Goal: Task Accomplishment & Management: Use online tool/utility

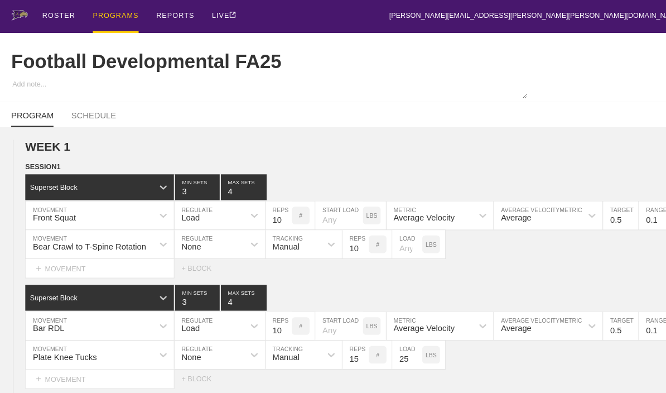
type textarea "x"
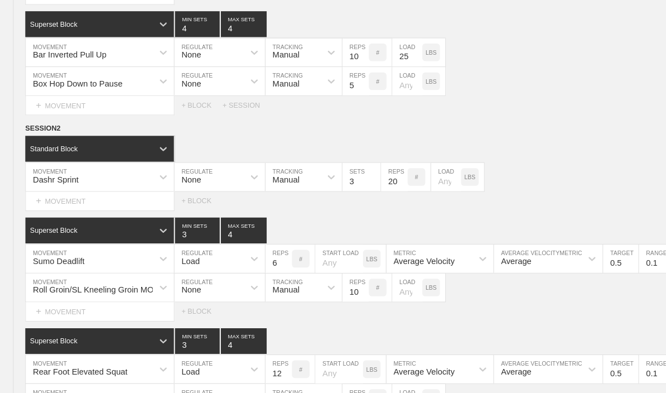
scroll to position [470, 0]
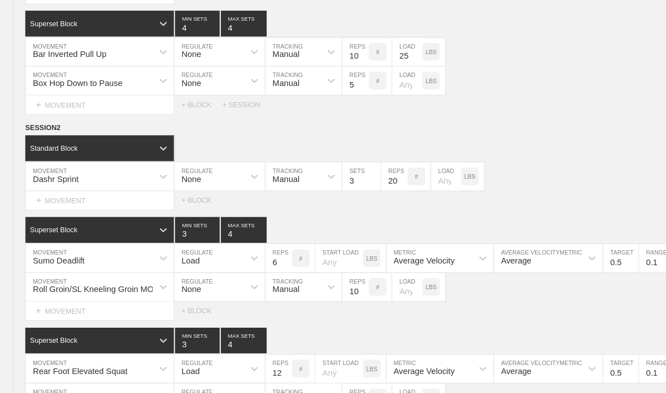
type input "5"
click at [32, 126] on span "SESSION 2" at bounding box center [41, 122] width 33 height 8
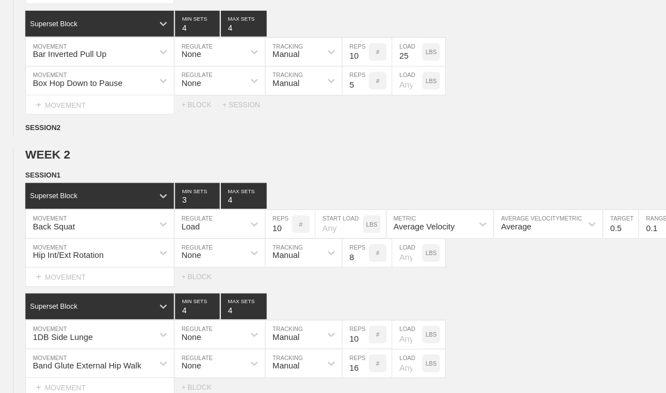
click at [0, 0] on line at bounding box center [0, 0] width 0 height 0
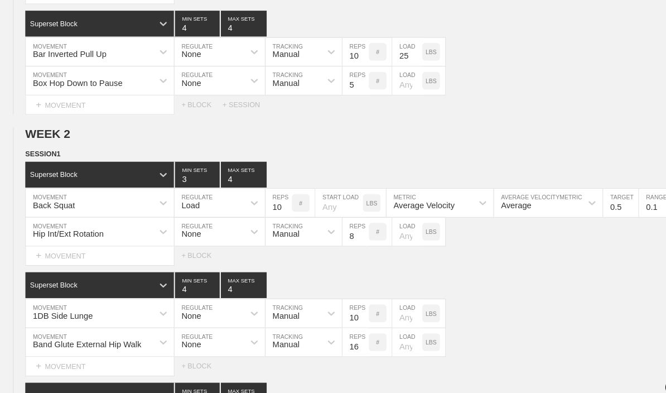
scroll to position [497, 0]
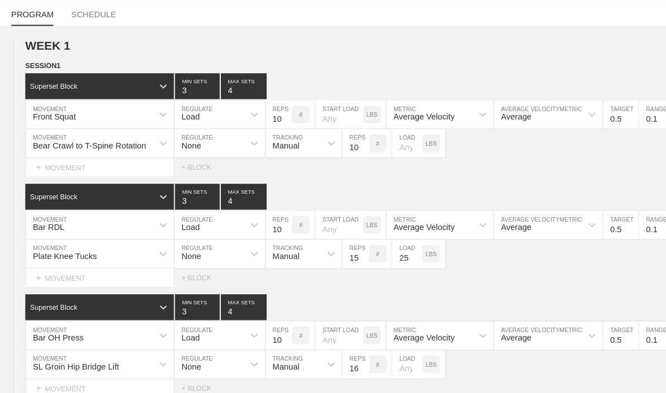
type textarea "x"
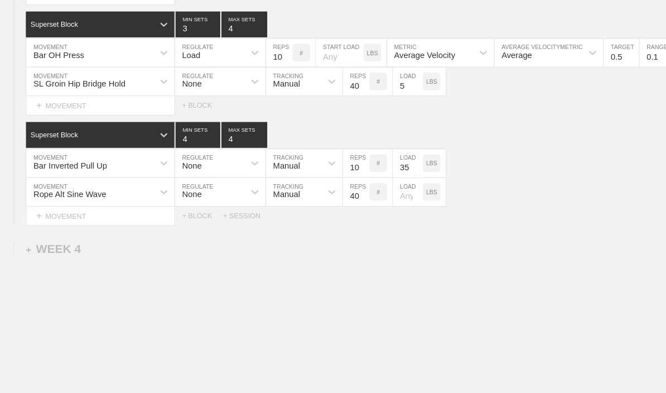
scroll to position [2657, 0]
click at [230, 209] on div "+ SESSION" at bounding box center [234, 205] width 45 height 8
click at [50, 249] on div "+ BLOCK" at bounding box center [95, 243] width 141 height 18
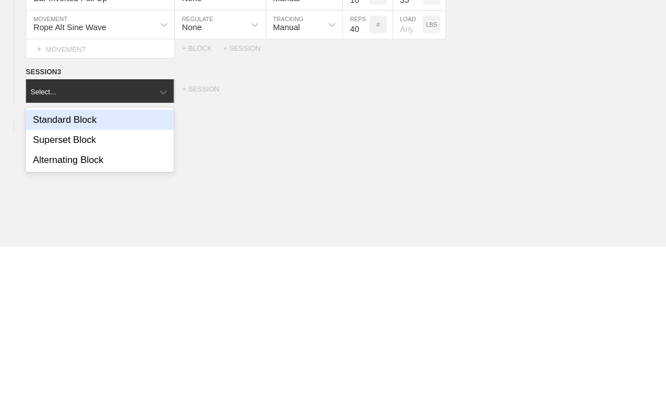
click at [41, 263] on div "Standard Block" at bounding box center [95, 272] width 141 height 19
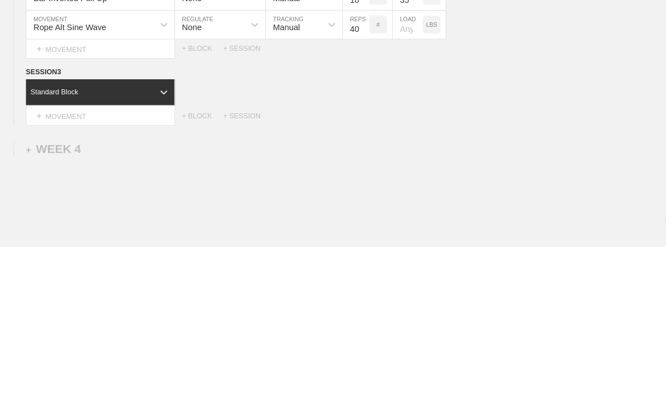
scroll to position [2699, 0]
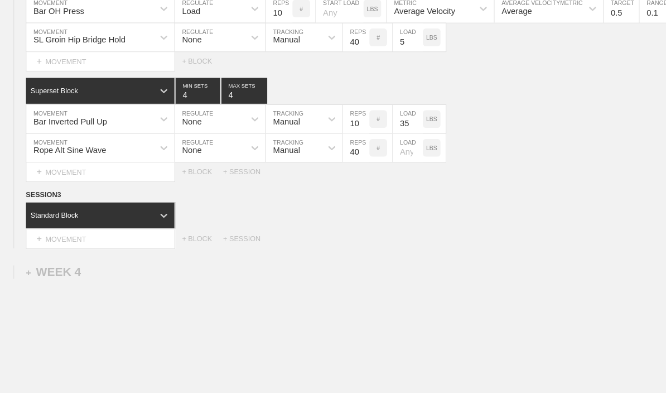
click at [64, 234] on div "+ MOVEMENT" at bounding box center [96, 227] width 142 height 18
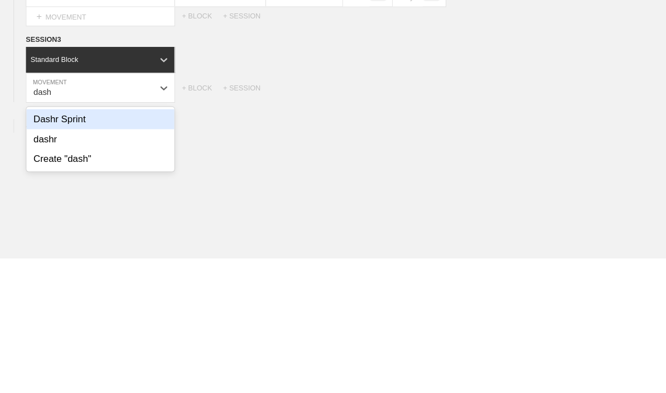
click at [42, 252] on div "Dashr Sprint" at bounding box center [95, 261] width 141 height 19
type input "dash"
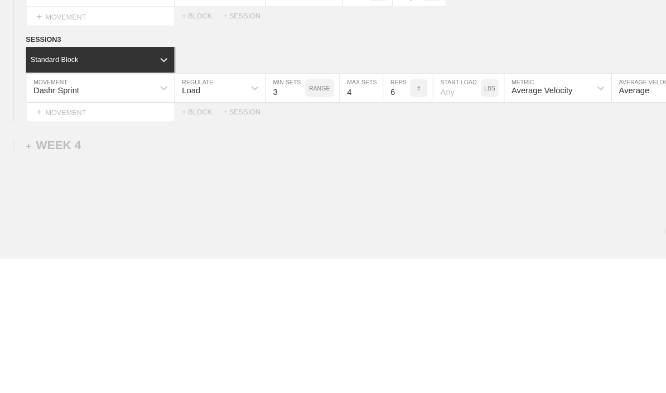
scroll to position [2730, 0]
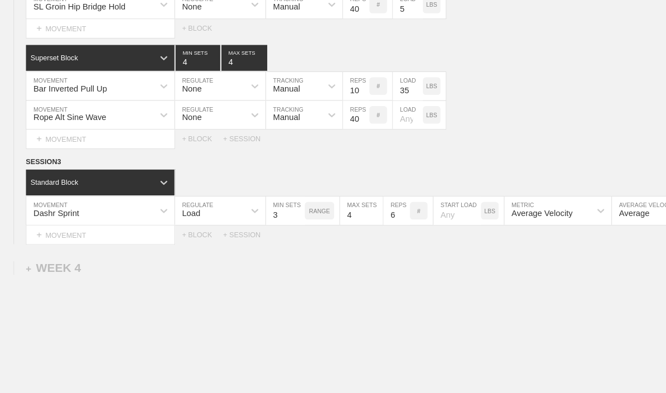
click at [187, 227] on div "+ BLOCK" at bounding box center [192, 223] width 39 height 8
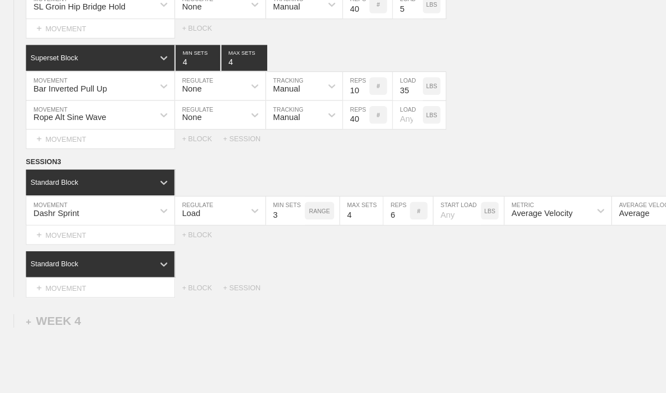
click at [182, 227] on div "+ BLOCK" at bounding box center [192, 223] width 39 height 8
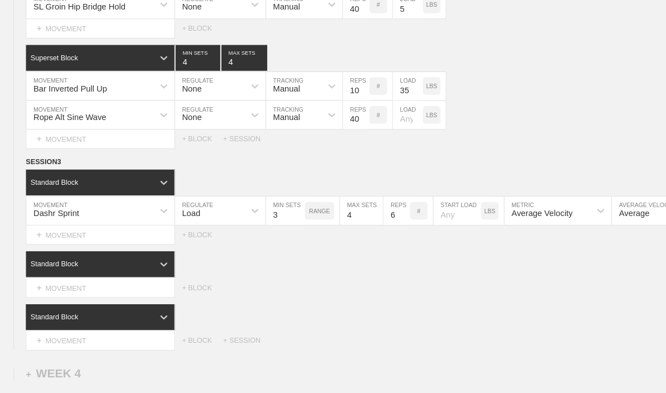
click at [182, 227] on div "+ BLOCK" at bounding box center [192, 223] width 39 height 8
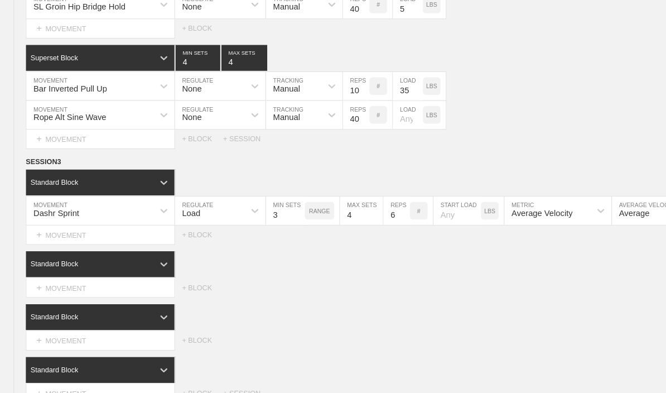
click at [55, 279] on div "+ MOVEMENT" at bounding box center [96, 273] width 142 height 18
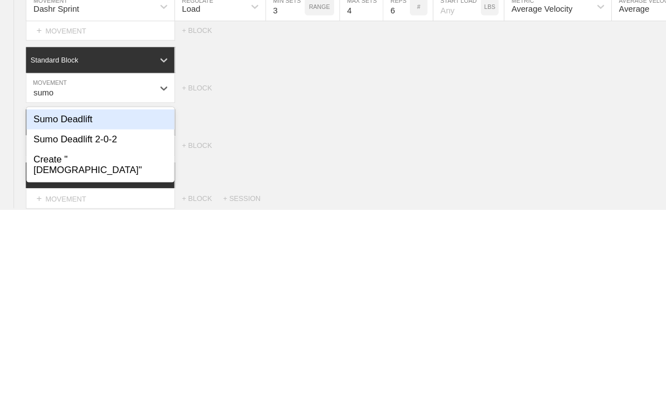
click at [37, 298] on div "Sumo Deadlift" at bounding box center [95, 307] width 141 height 19
type input "sumo"
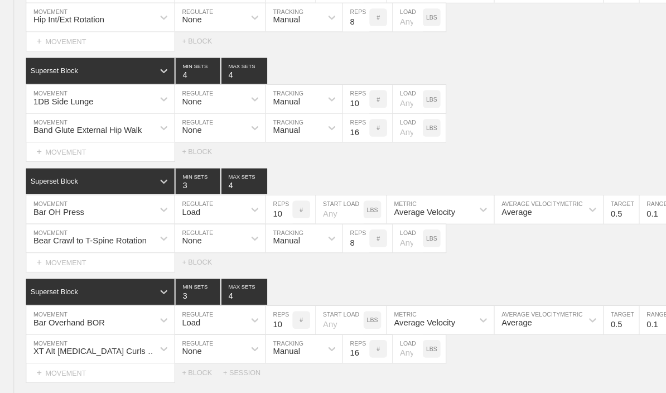
scroll to position [0, 10]
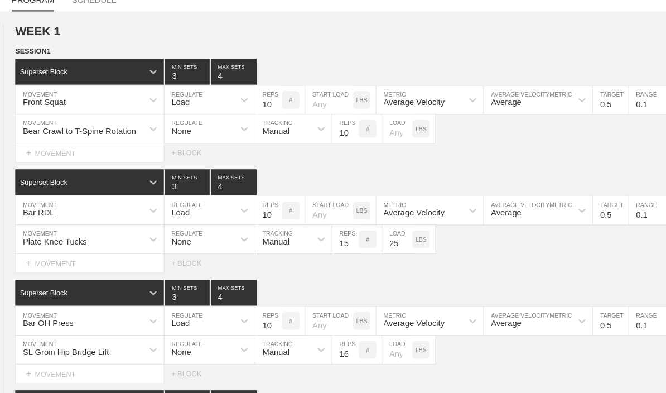
type textarea "x"
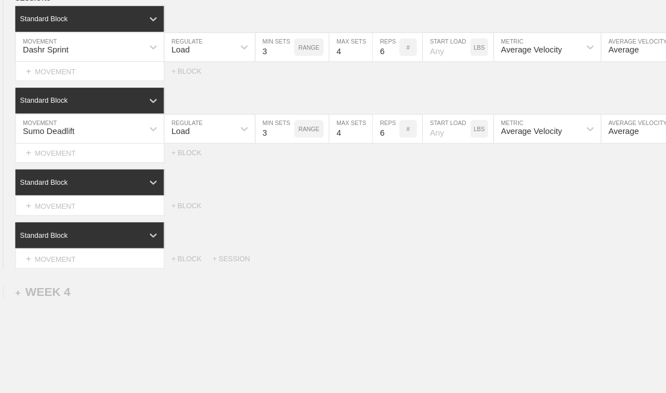
scroll to position [2902, 0]
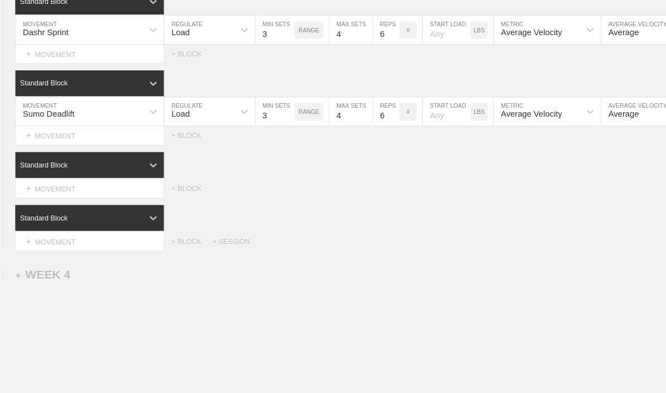
click at [36, 187] on div "+ MOVEMENT" at bounding box center [86, 179] width 142 height 18
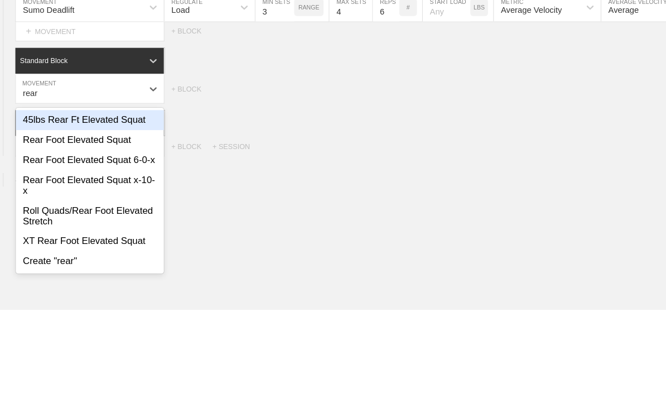
click at [41, 223] on div "Rear Foot Elevated Squat" at bounding box center [85, 232] width 141 height 19
type input "rear"
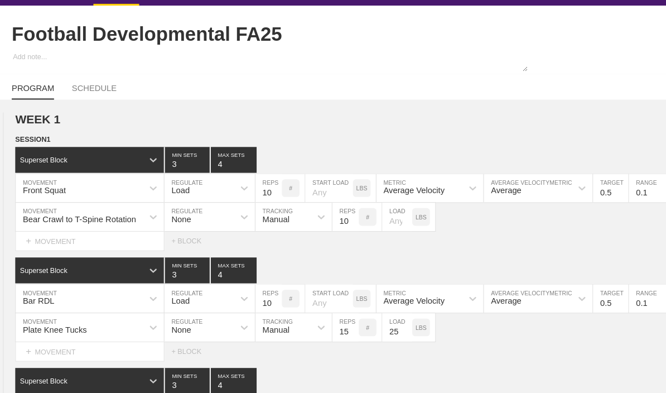
scroll to position [0, 0]
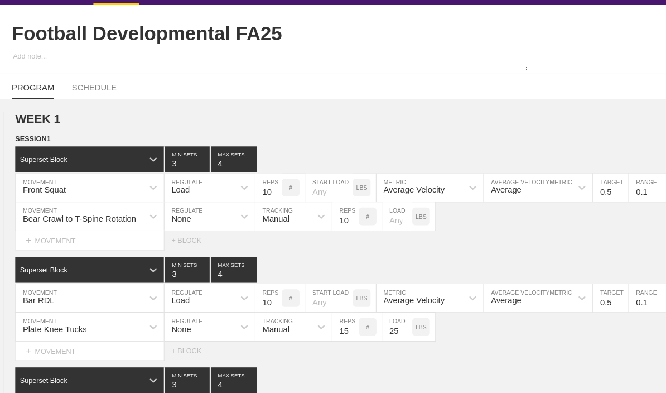
type textarea "x"
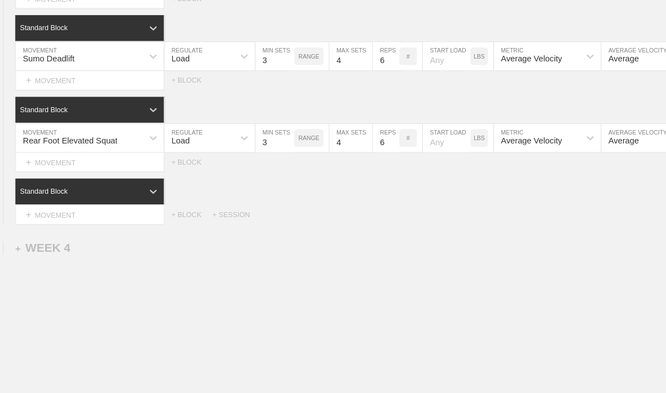
click at [37, 204] on div "+ MOVEMENT" at bounding box center [86, 205] width 142 height 18
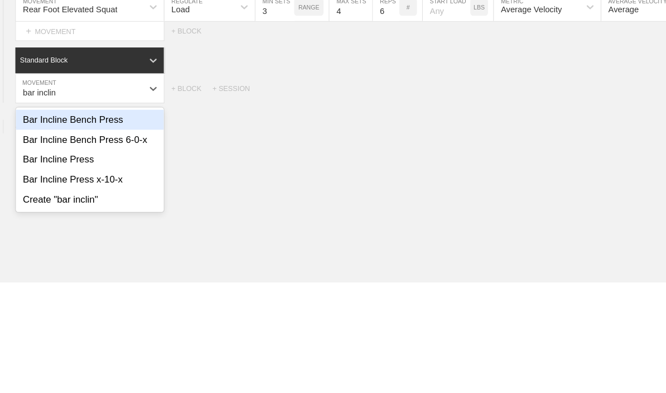
click at [42, 229] on div "Bar Incline Bench Press" at bounding box center [85, 238] width 141 height 19
type input "bar inclin"
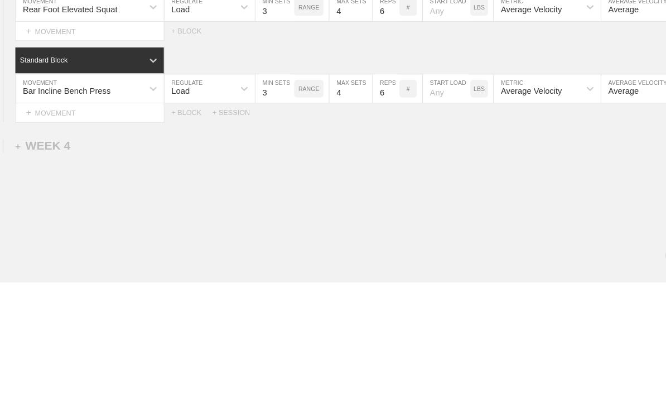
scroll to position [2962, 0]
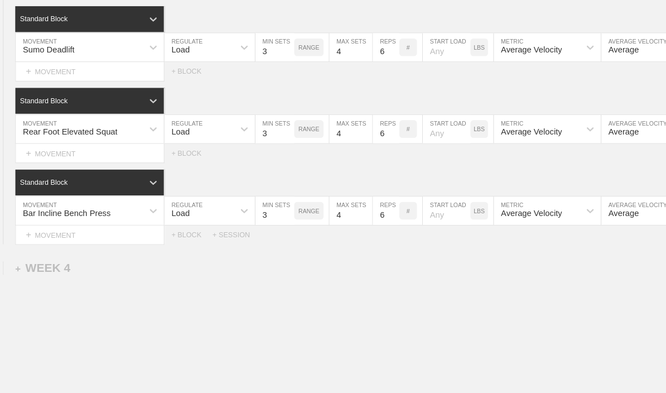
click at [177, 227] on div "+ BLOCK" at bounding box center [182, 223] width 39 height 8
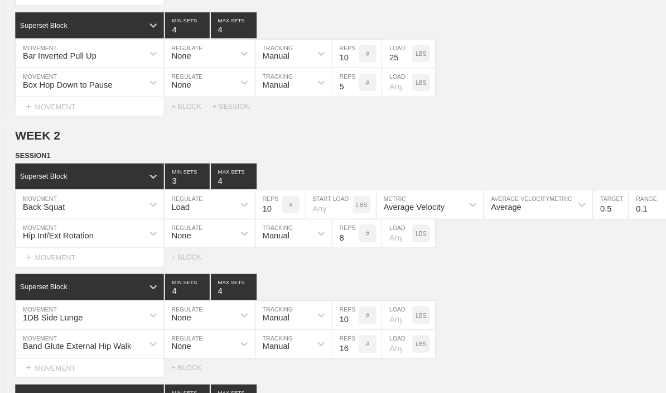
scroll to position [0, 0]
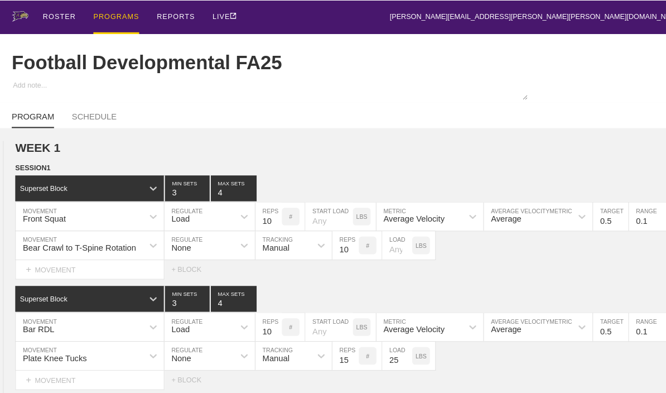
type textarea "x"
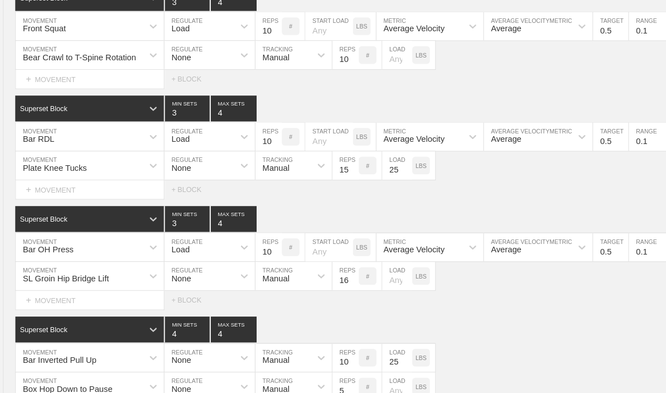
scroll to position [181, 0]
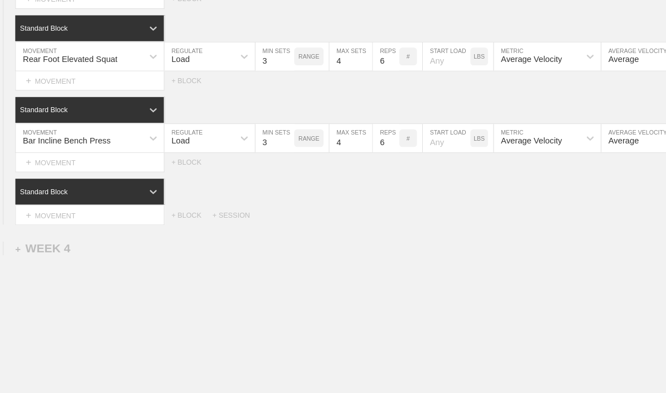
click at [51, 207] on div "+ MOVEMENT" at bounding box center [86, 205] width 142 height 18
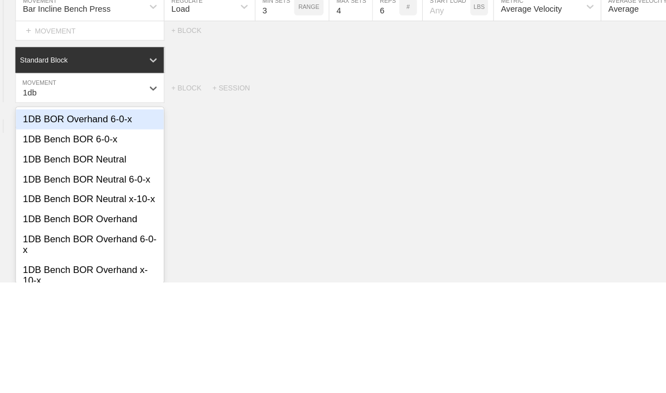
click at [30, 267] on div "1DB Bench BOR Neutral" at bounding box center [85, 276] width 141 height 19
type input "1db"
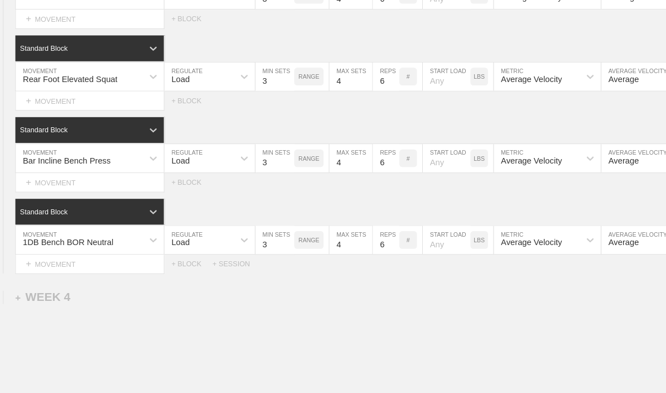
type textarea "x"
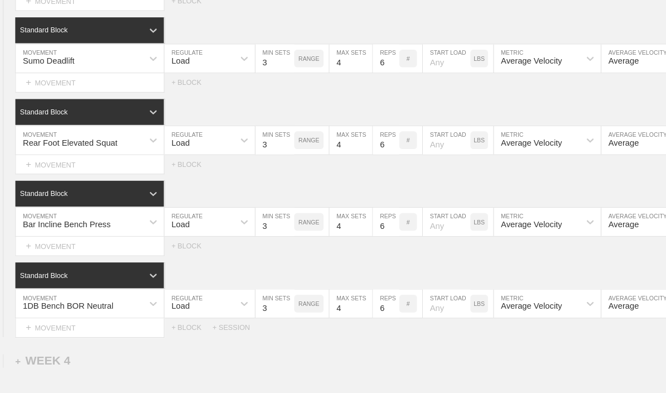
scroll to position [2951, 0]
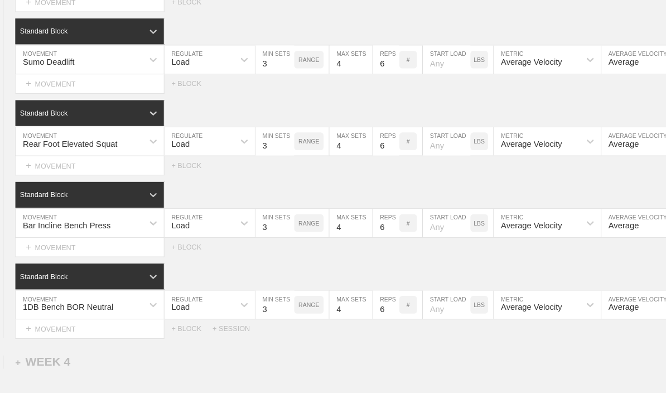
click at [69, 30] on div "Standard Block" at bounding box center [85, 30] width 141 height 25
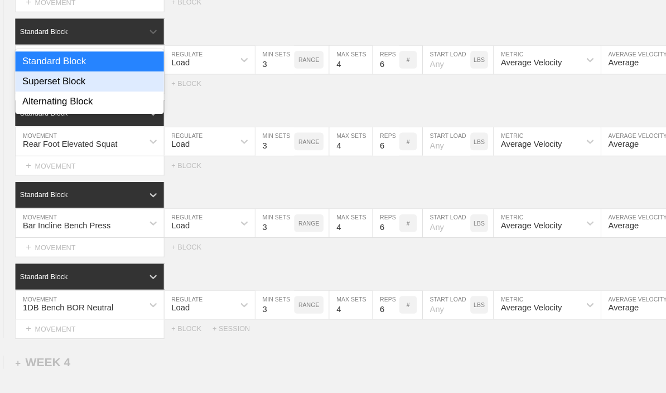
click at [51, 86] on div "Superset Block" at bounding box center [85, 77] width 141 height 19
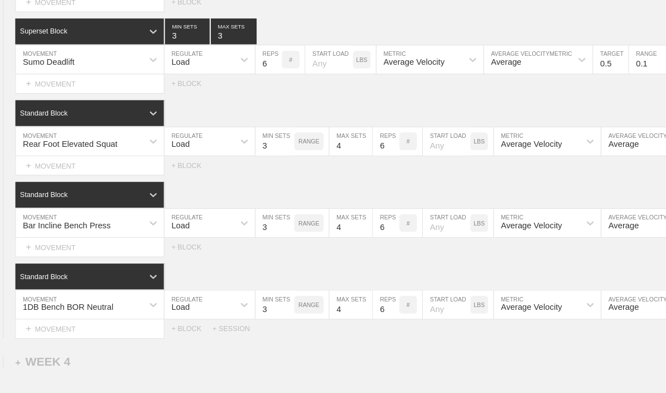
click at [127, 113] on div "Standard Block" at bounding box center [75, 108] width 121 height 10
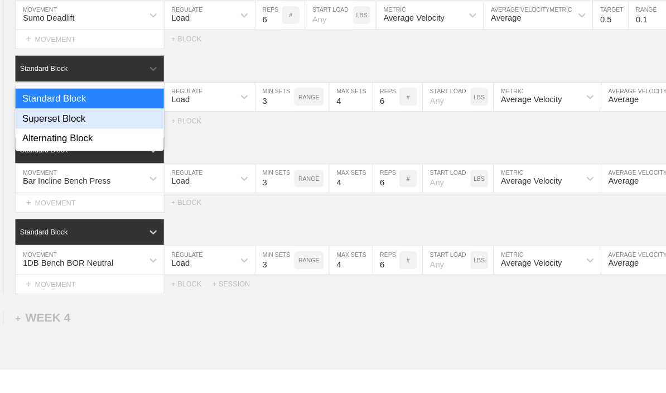
click at [55, 146] on div "Superset Block" at bounding box center [85, 155] width 141 height 19
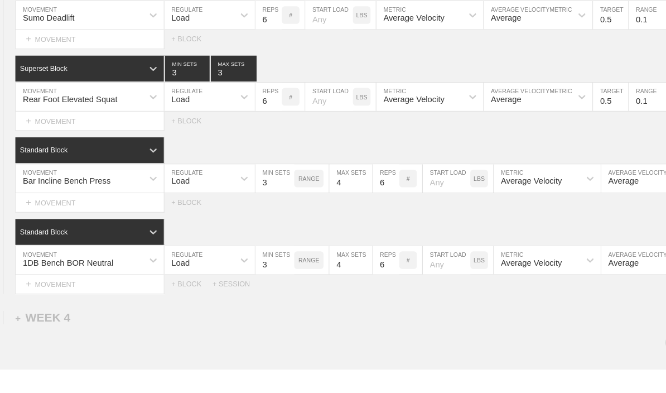
scroll to position [2974, 0]
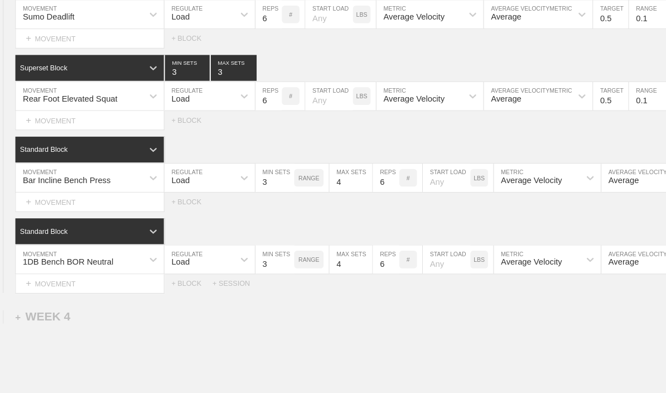
click at [139, 152] on div at bounding box center [146, 162] width 20 height 20
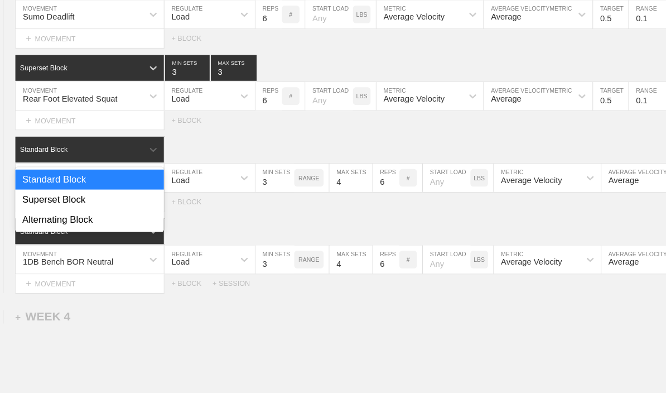
scroll to position [2974, 0]
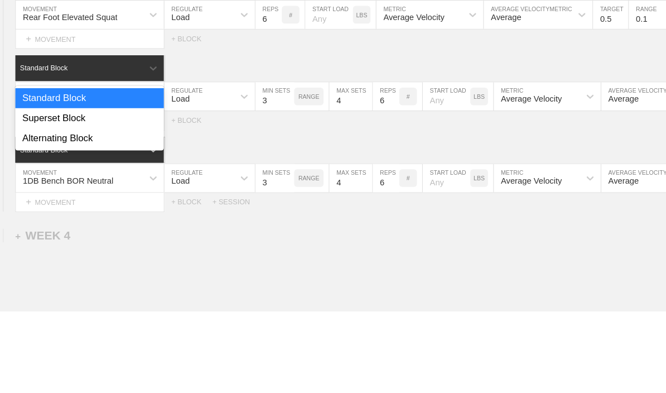
click at [62, 200] on div "Superset Block" at bounding box center [85, 209] width 141 height 19
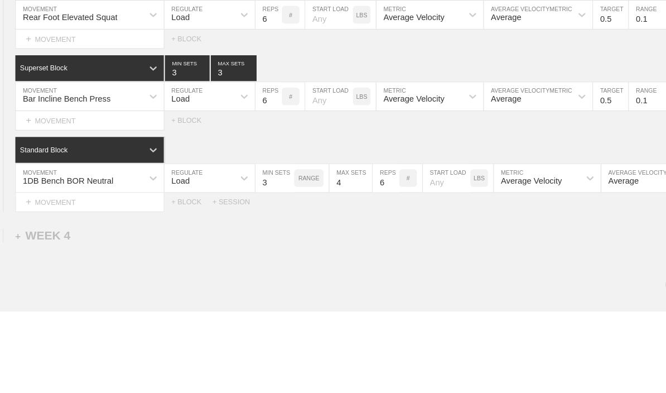
scroll to position [3052, 0]
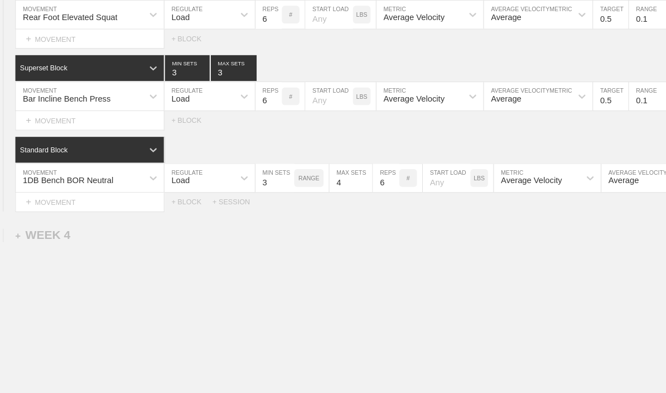
click at [136, 152] on div at bounding box center [146, 162] width 20 height 20
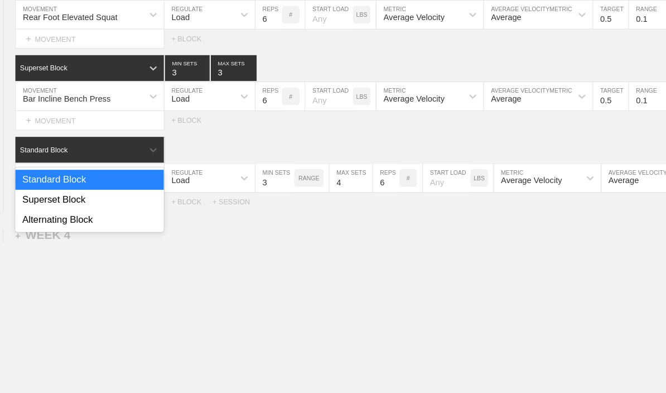
scroll to position [3051, 0]
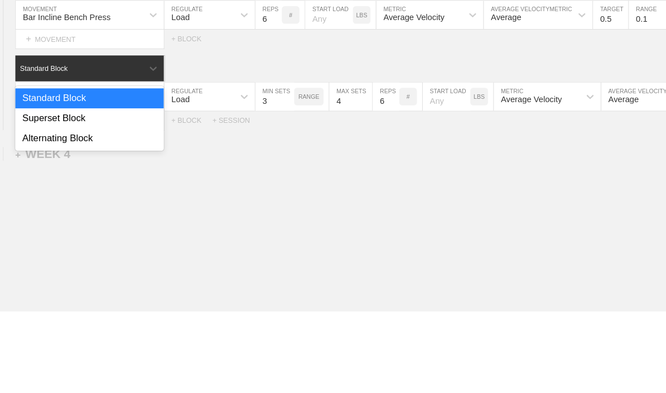
click at [55, 200] on div "Superset Block" at bounding box center [85, 209] width 141 height 19
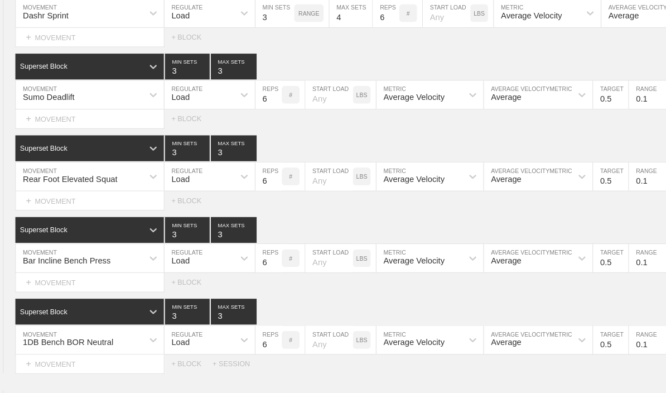
scroll to position [2917, 0]
click at [206, 72] on input "3" at bounding box center [222, 63] width 44 height 25
type input "4"
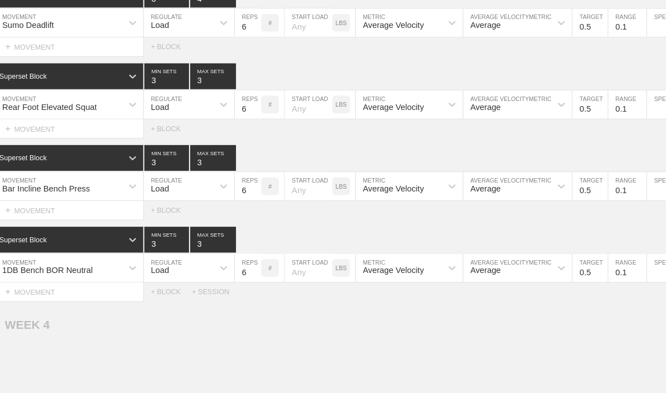
scroll to position [2856, 4]
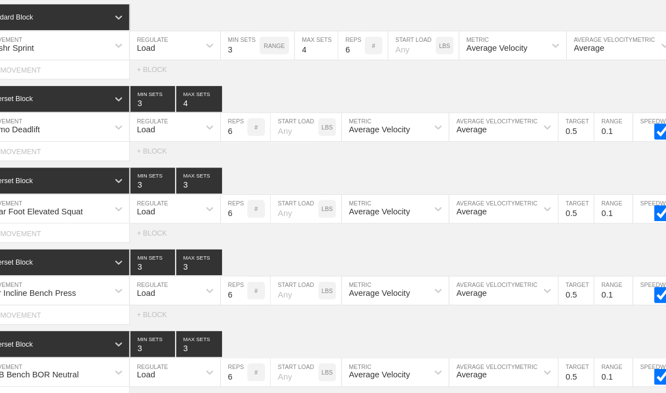
type textarea "x"
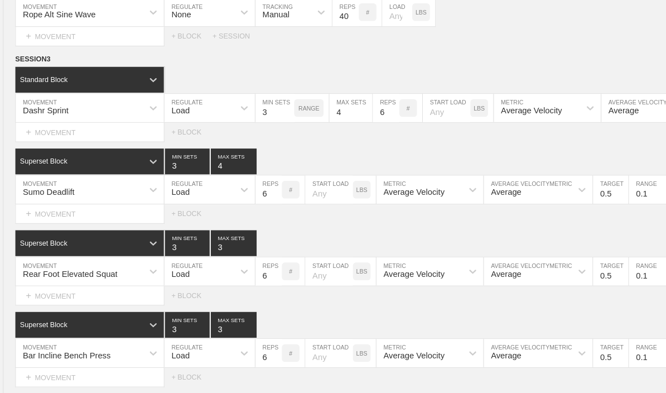
scroll to position [2827, 0]
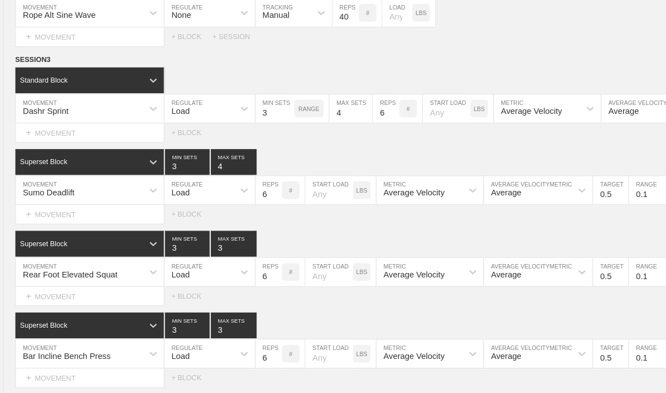
type input "4"
click at [224, 113] on div at bounding box center [232, 103] width 20 height 20
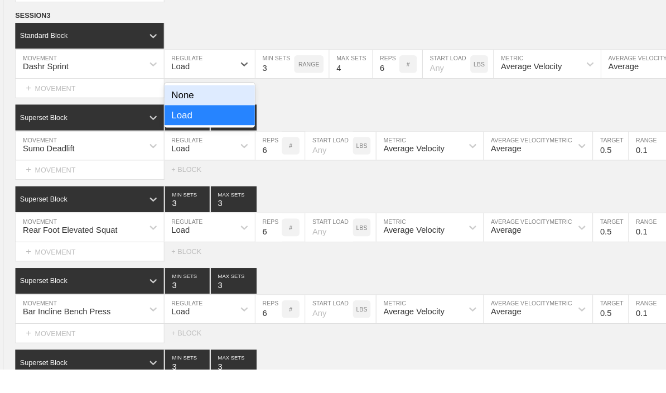
click at [170, 123] on div "None" at bounding box center [199, 132] width 86 height 19
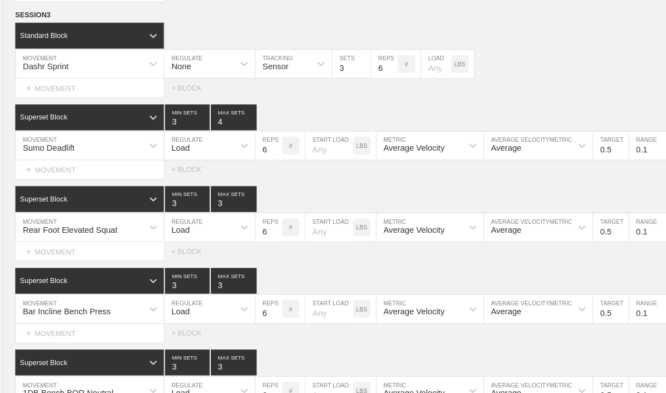
scroll to position [2849, 0]
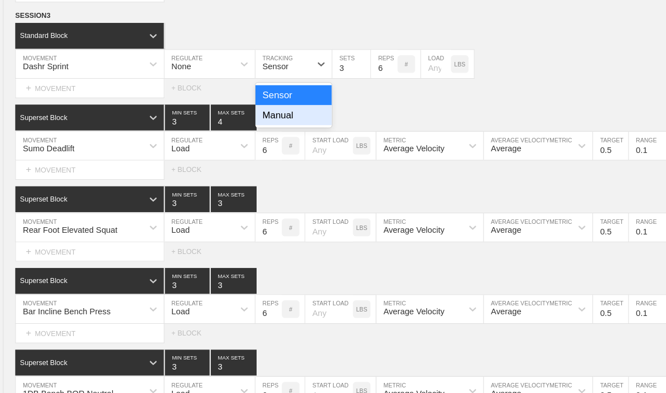
click at [301, 122] on div "Manual" at bounding box center [279, 129] width 73 height 19
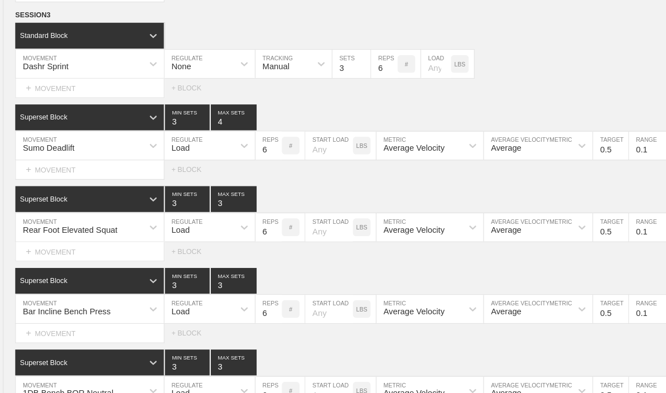
click at [326, 75] on input "3" at bounding box center [334, 80] width 36 height 27
type input "1"
click at [360, 77] on input "6" at bounding box center [365, 80] width 25 height 27
type input "3"
click at [411, 74] on input "number" at bounding box center [414, 80] width 28 height 27
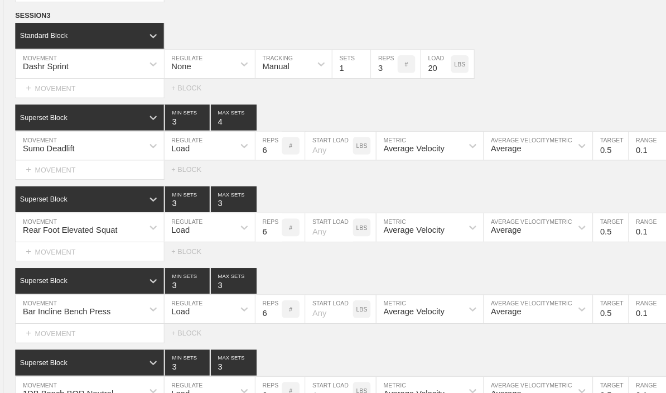
type input "20"
click at [528, 78] on div "Dashr Sprint MOVEMENT None REGULATE Manual TRACKING 1 SETS 3 REPS # 20 LOAD LBS" at bounding box center [323, 80] width 666 height 27
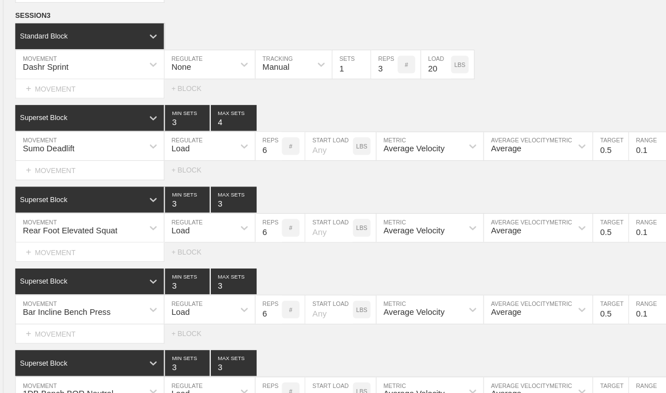
scroll to position [2850, 0]
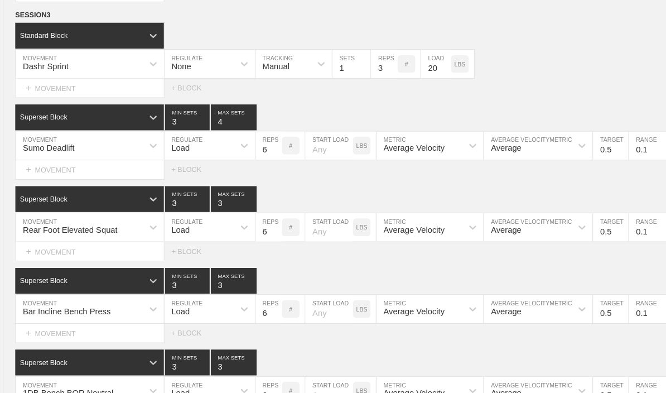
click at [246, 223] on input "6" at bounding box center [255, 235] width 25 height 27
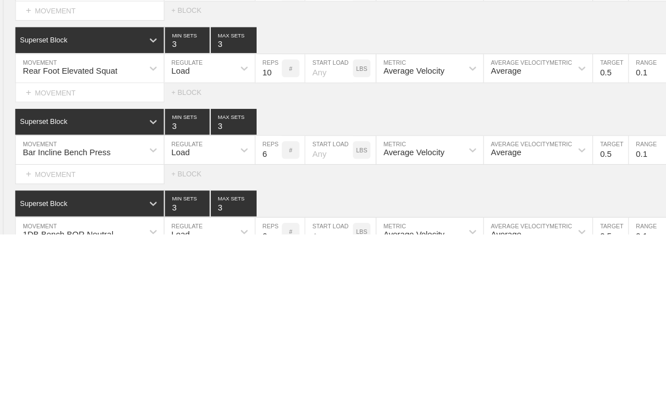
scroll to position [3001, 0]
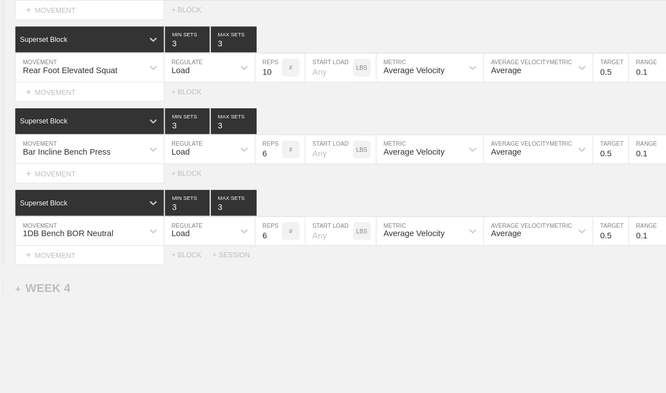
type input "10"
click at [207, 45] on input "3" at bounding box center [222, 57] width 44 height 25
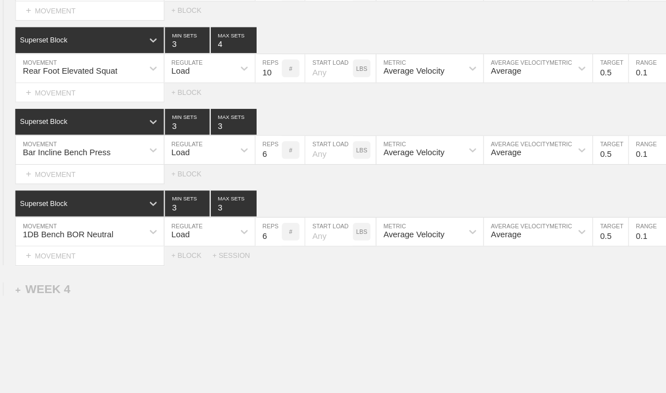
type input "4"
click at [205, 123] on input "3" at bounding box center [222, 135] width 44 height 25
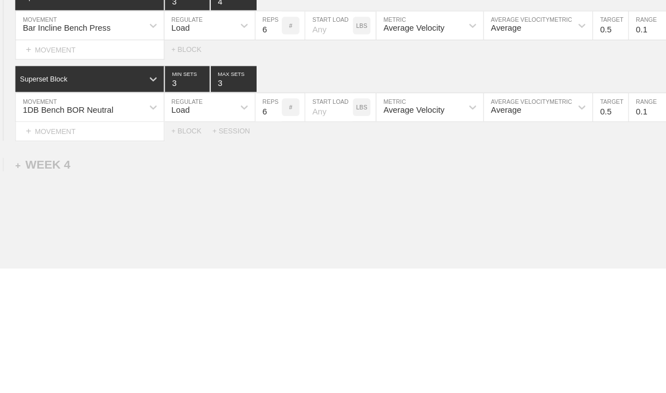
type input "4"
click at [209, 201] on input "3" at bounding box center [222, 213] width 44 height 25
type input "4"
click at [161, 201] on input "3" at bounding box center [178, 213] width 42 height 25
type input "4"
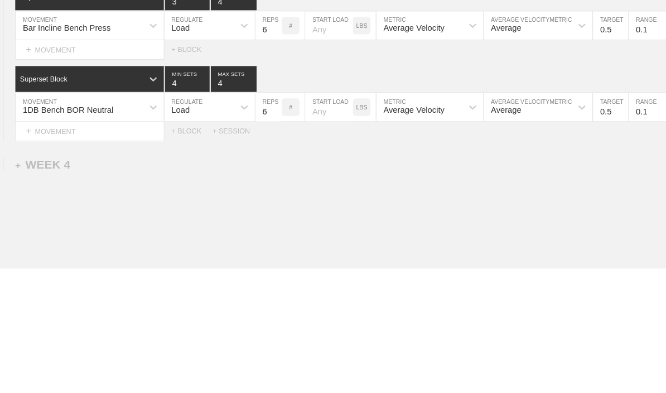
click at [249, 226] on input "6" at bounding box center [255, 239] width 25 height 27
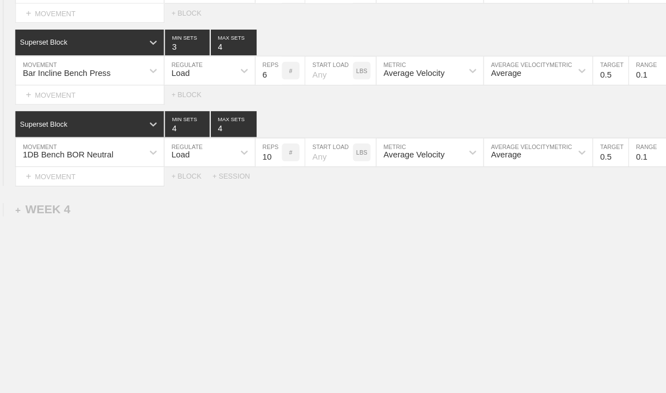
type input "10"
click at [191, 155] on div "Load" at bounding box center [189, 164] width 66 height 19
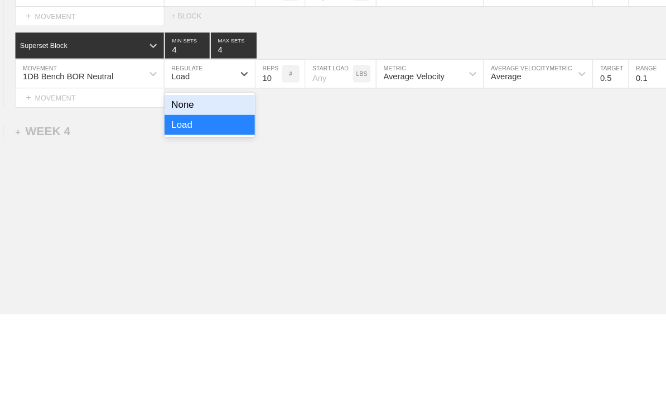
click at [177, 185] on div "None" at bounding box center [199, 194] width 86 height 19
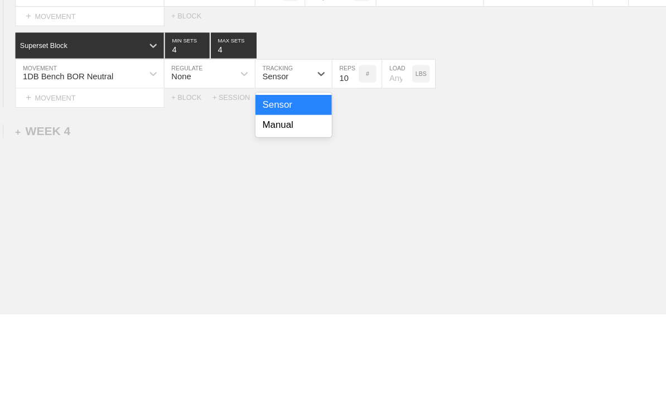
click at [306, 204] on div "Manual" at bounding box center [279, 213] width 73 height 19
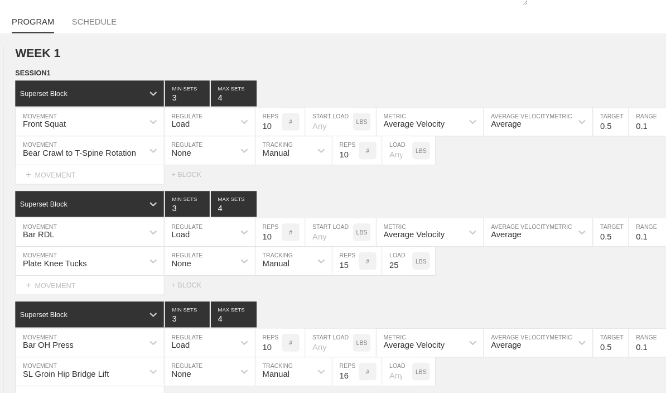
scroll to position [0, 0]
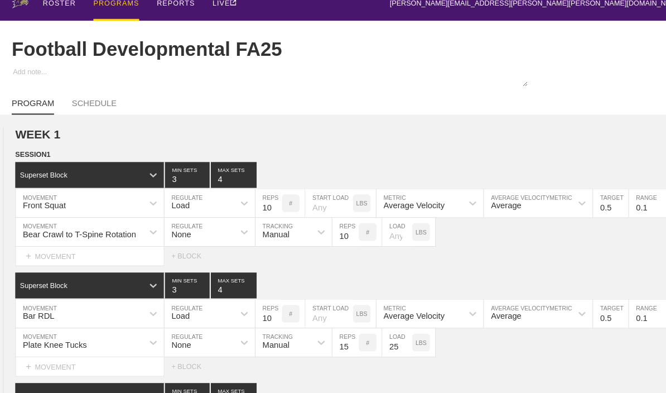
type textarea "x"
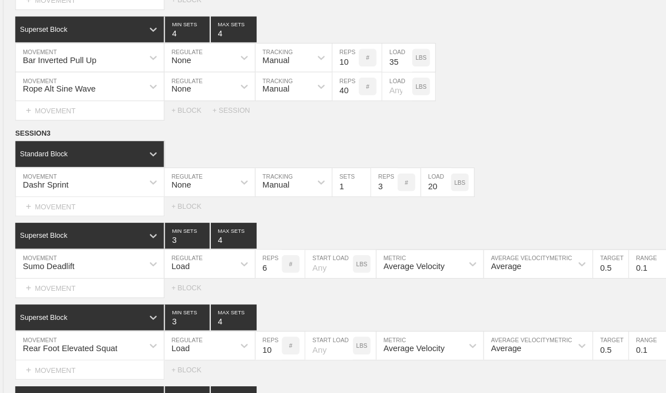
scroll to position [2811, 0]
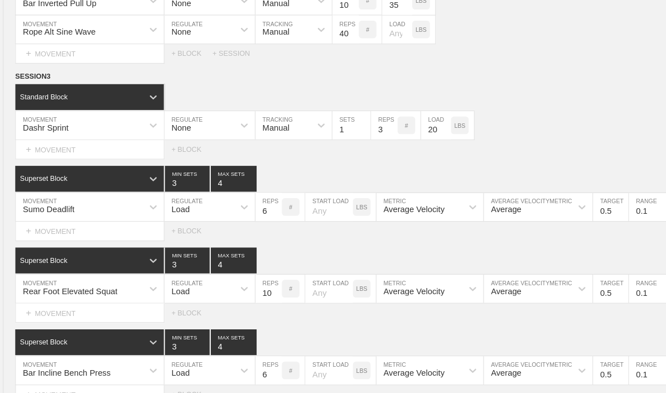
click at [45, 229] on div "+ MOVEMENT" at bounding box center [86, 220] width 142 height 18
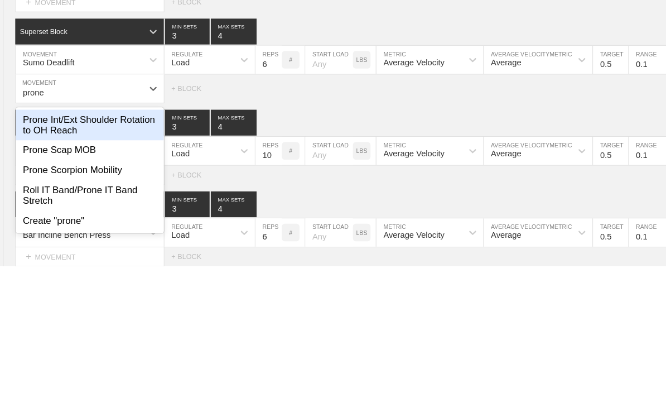
click at [34, 292] on div "Prone Scorpion Mobility" at bounding box center [85, 301] width 141 height 19
type input "prone"
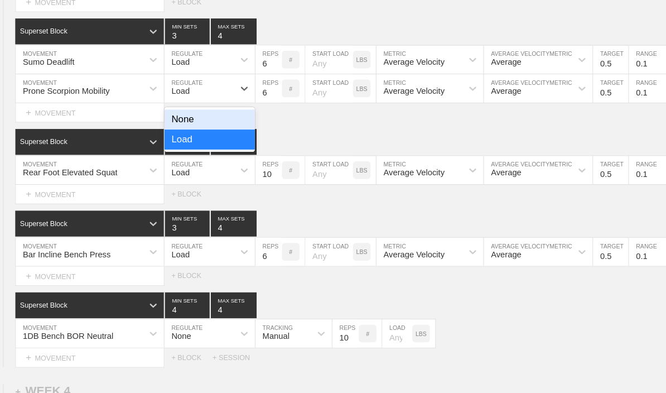
scroll to position [2951, 0]
click at [192, 120] on div "None" at bounding box center [199, 113] width 86 height 19
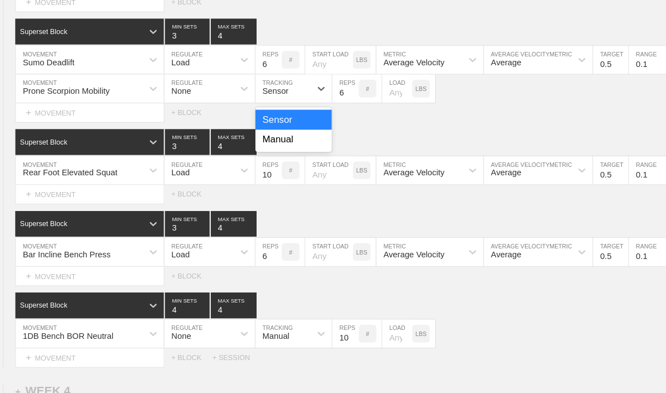
click at [264, 137] on div "Manual" at bounding box center [279, 132] width 73 height 19
click at [323, 94] on input "6" at bounding box center [328, 84] width 25 height 27
type input "1"
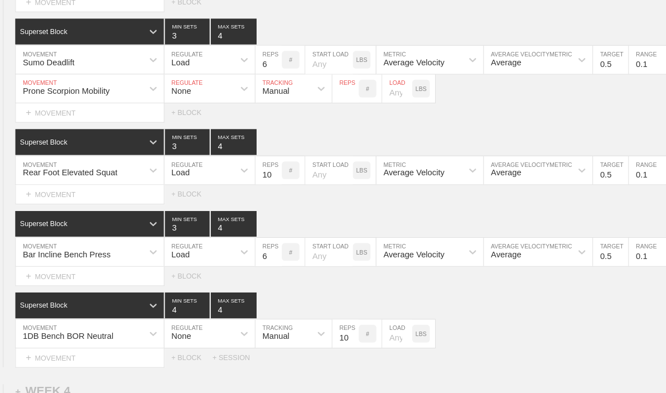
type input "8"
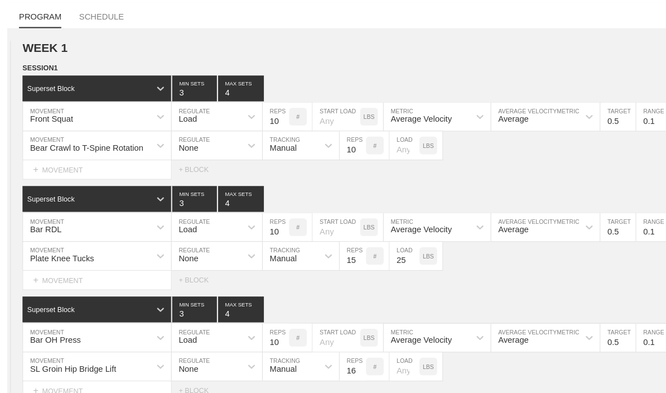
scroll to position [0, 0]
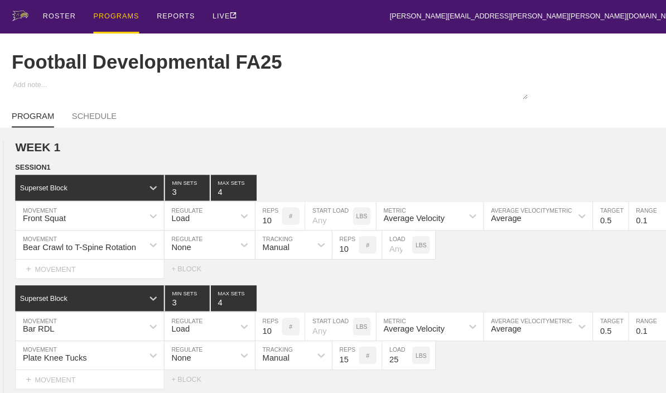
type textarea "x"
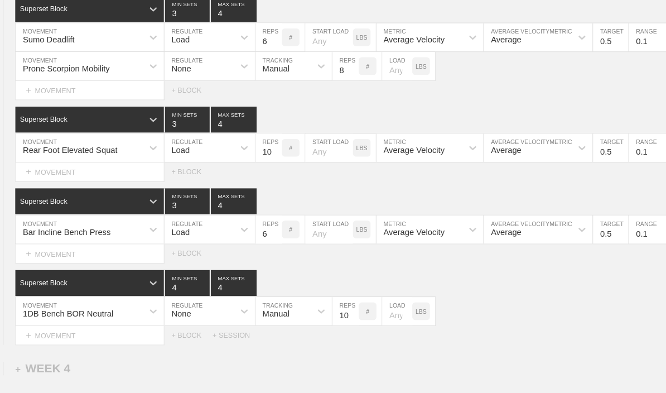
scroll to position [2972, 0]
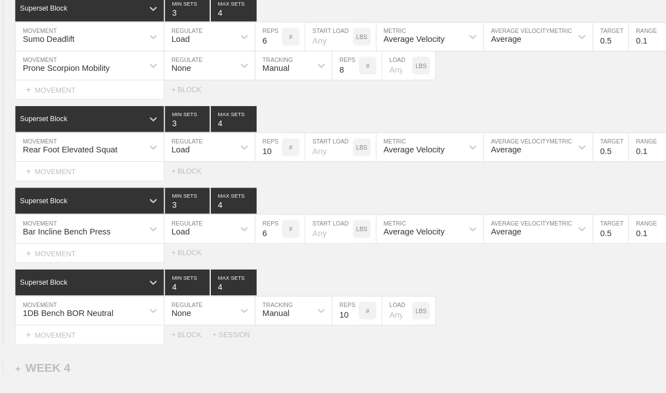
type input "8"
click at [62, 322] on div "+ MOVEMENT" at bounding box center [86, 318] width 142 height 18
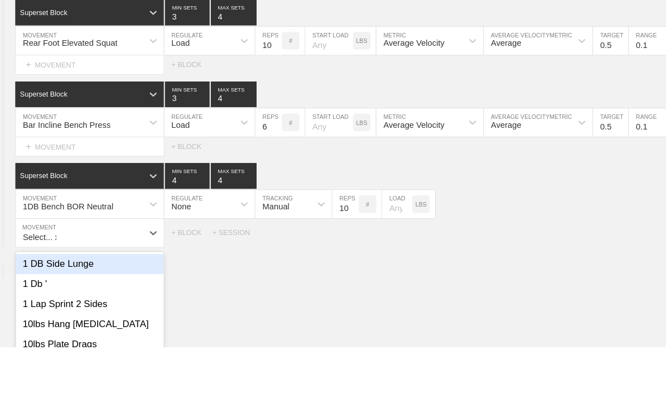
scroll to position [3011, 0]
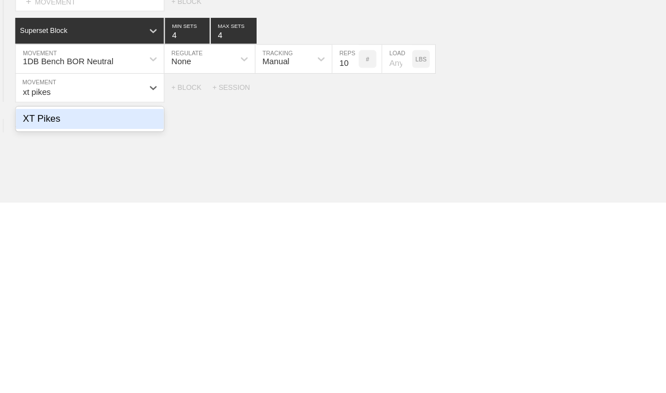
click at [37, 304] on div "XT Pikes" at bounding box center [85, 313] width 141 height 19
type input "xt pikes"
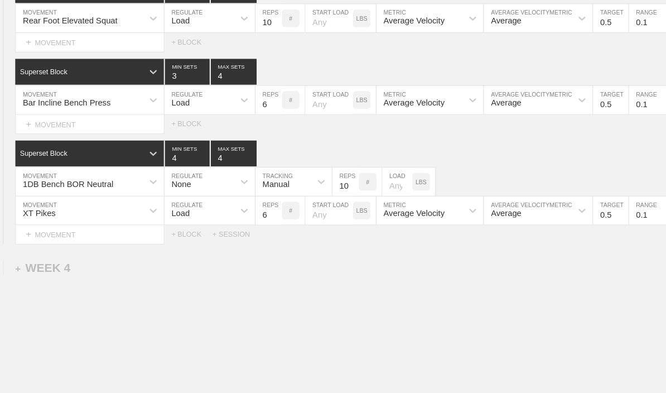
scroll to position [3095, 0]
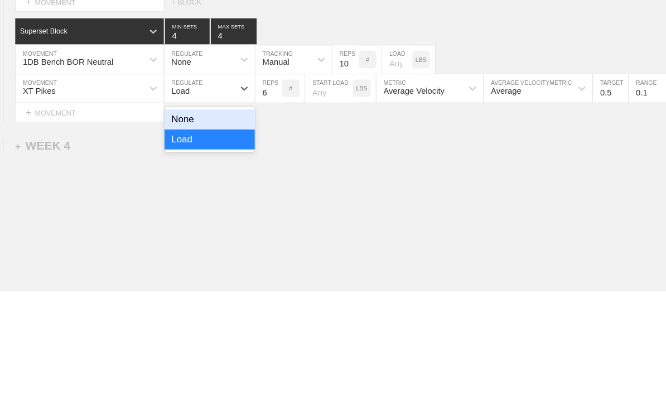
click at [179, 220] on div "None" at bounding box center [199, 229] width 86 height 19
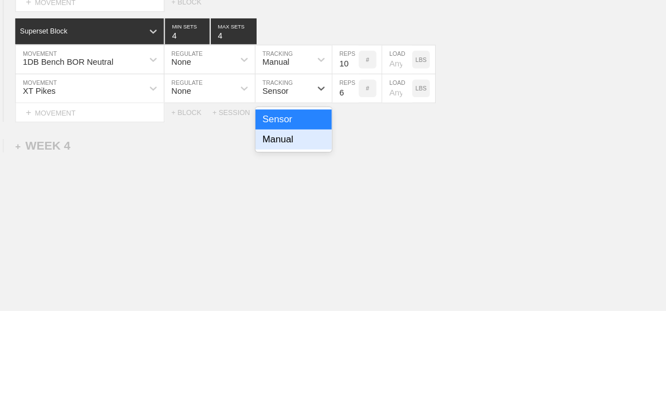
click at [259, 221] on div "Manual" at bounding box center [279, 230] width 73 height 19
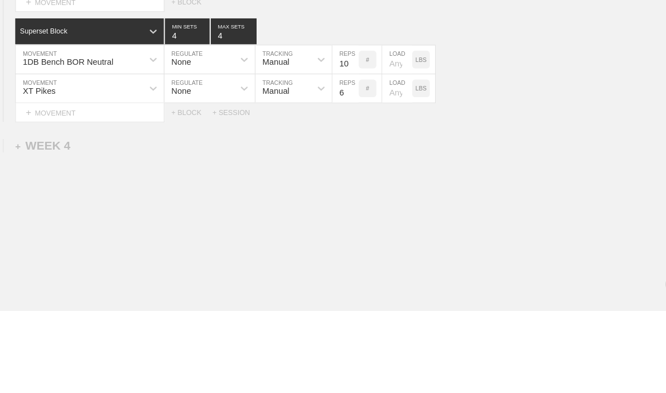
scroll to position [3113, 0]
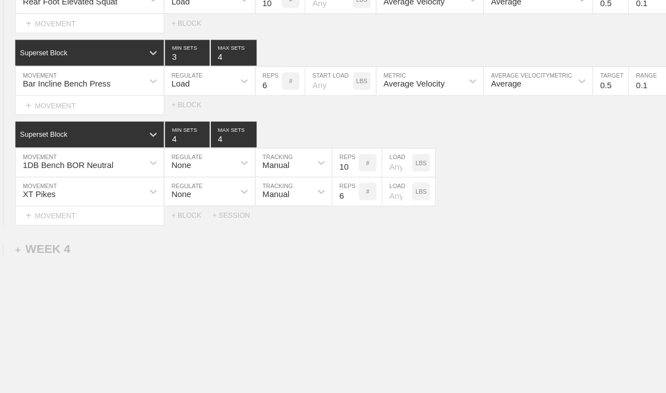
click at [322, 189] on input "6" at bounding box center [328, 181] width 25 height 27
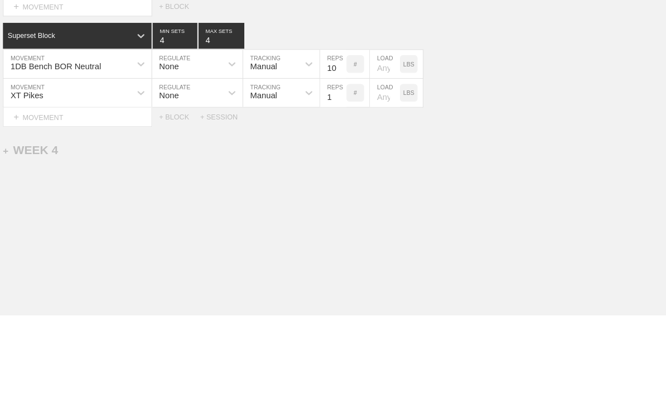
type input "10"
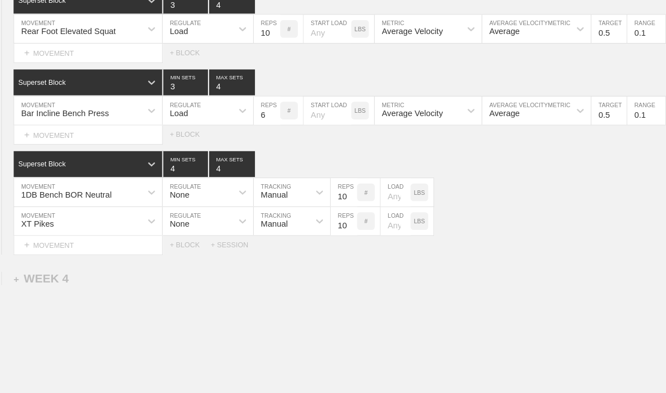
scroll to position [0, 0]
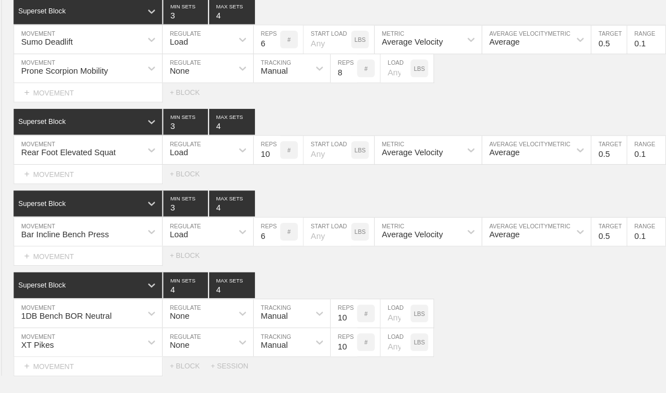
type textarea "x"
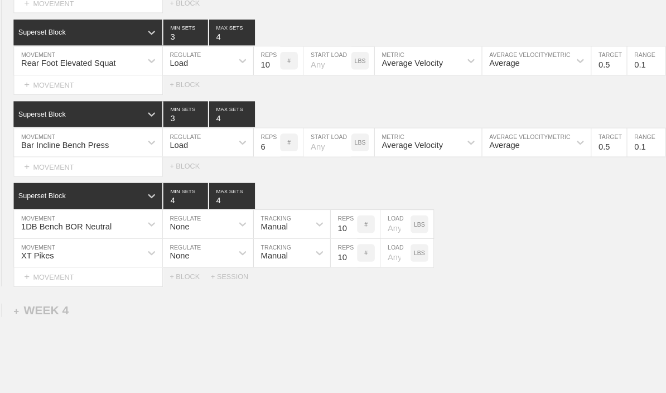
type input "10"
click at [48, 166] on div "+ MOVEMENT" at bounding box center [96, 158] width 142 height 18
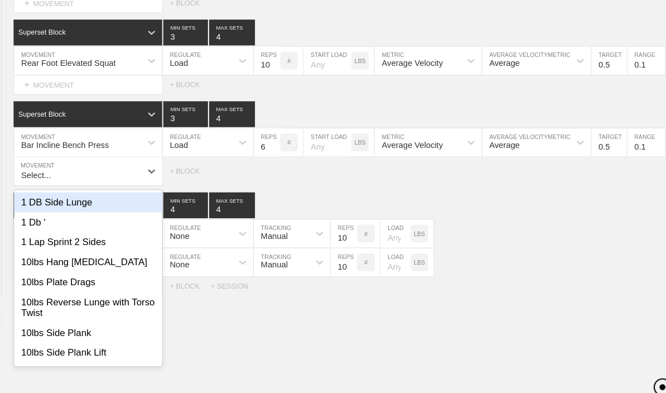
scroll to position [3054, 0]
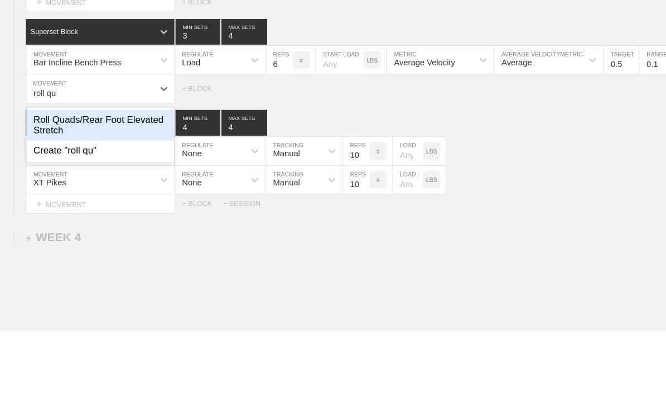
click at [50, 183] on div "Roll Quads/Rear Foot Elevated Stretch" at bounding box center [95, 197] width 141 height 29
type input "roll qu"
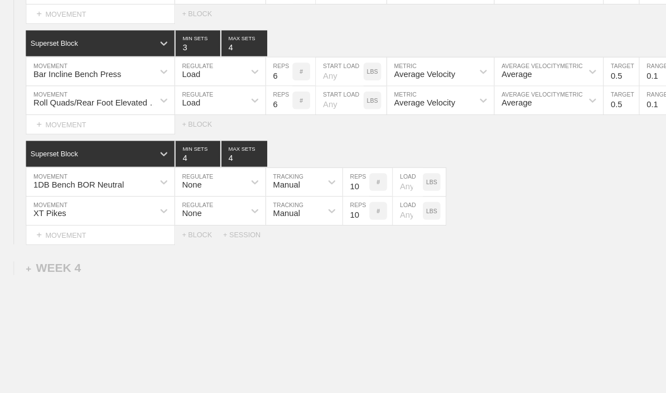
scroll to position [3122, 0]
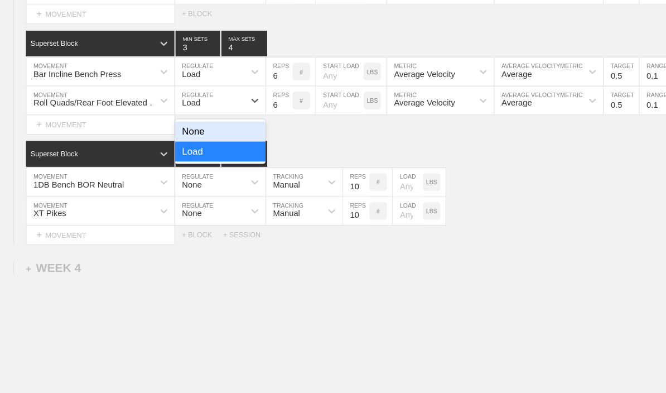
click at [201, 131] on div "None" at bounding box center [209, 124] width 86 height 19
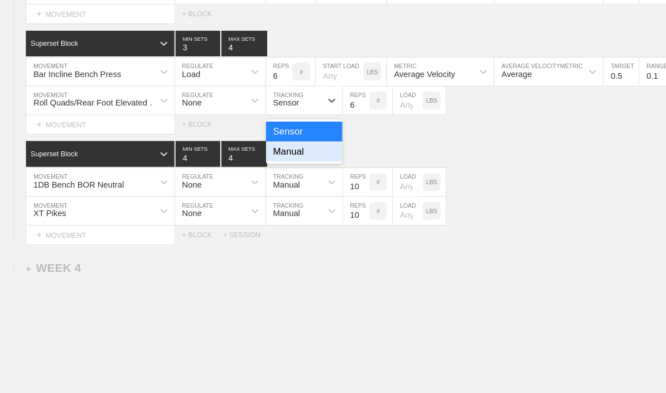
click at [272, 153] on div "Manual" at bounding box center [289, 143] width 73 height 19
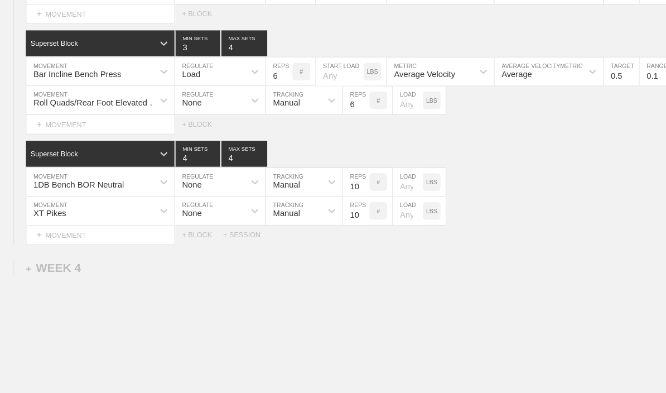
click at [333, 109] on input "6" at bounding box center [338, 95] width 25 height 27
type input "10"
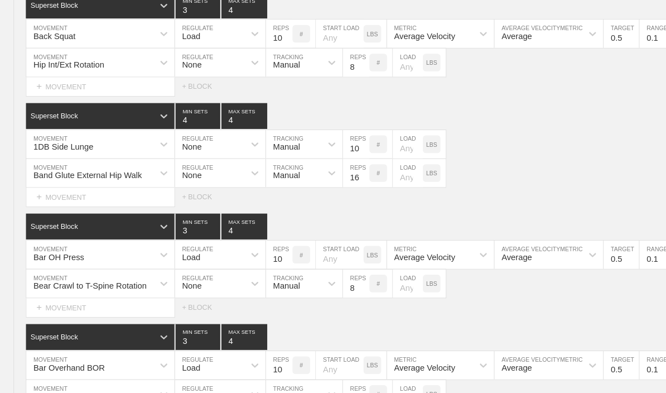
scroll to position [577, 0]
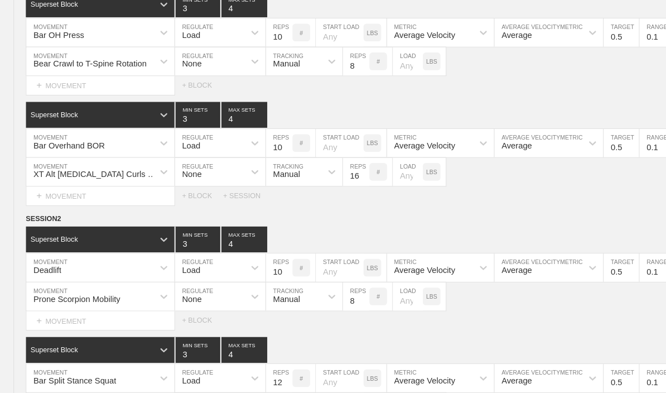
type textarea "x"
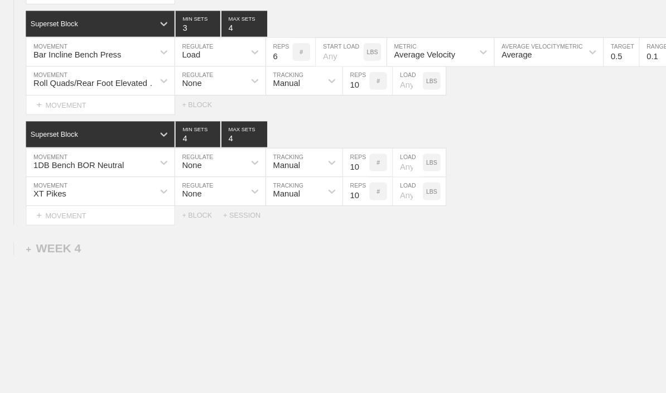
type input "10"
click at [65, 187] on div "XT Pikes" at bounding box center [85, 181] width 120 height 19
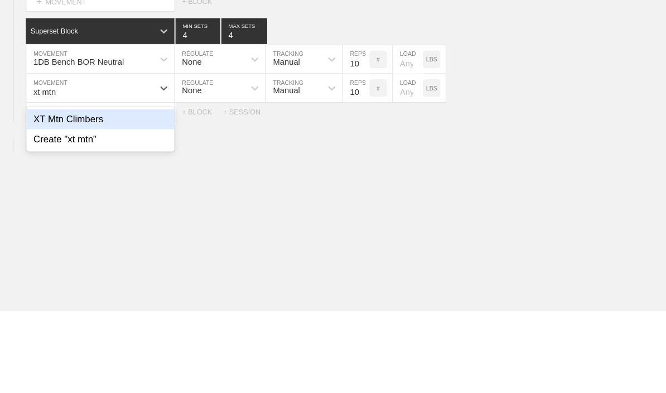
click at [55, 202] on div "XT Mtn Climbers" at bounding box center [95, 211] width 141 height 19
type input "xt mtn"
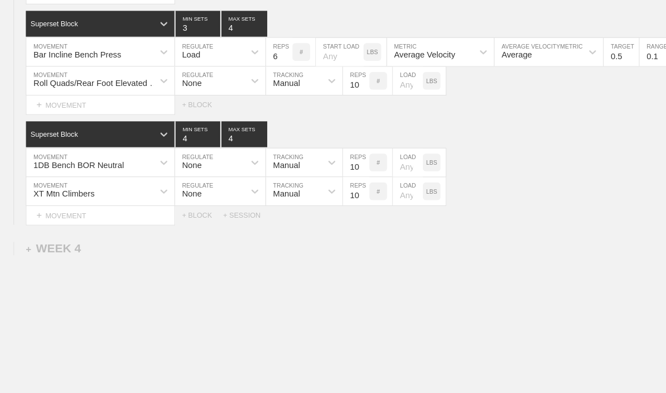
click at [338, 190] on input "10" at bounding box center [338, 181] width 25 height 27
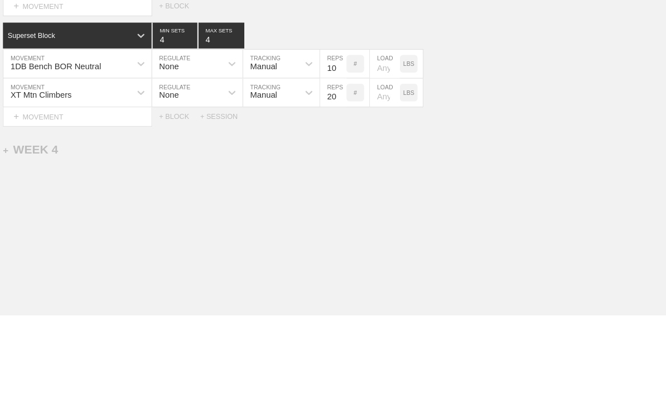
type input "2"
type input "30"
click at [564, 168] on div "XT Mtn Climbers MOVEMENT None REGULATE Manual TRACKING 30 REPS # LOAD LBS" at bounding box center [333, 181] width 666 height 27
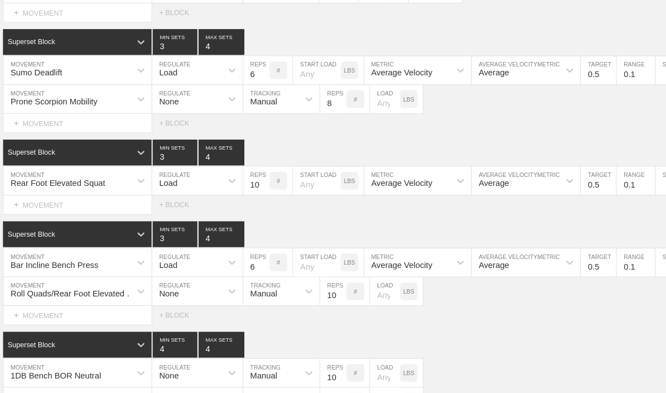
type textarea "x"
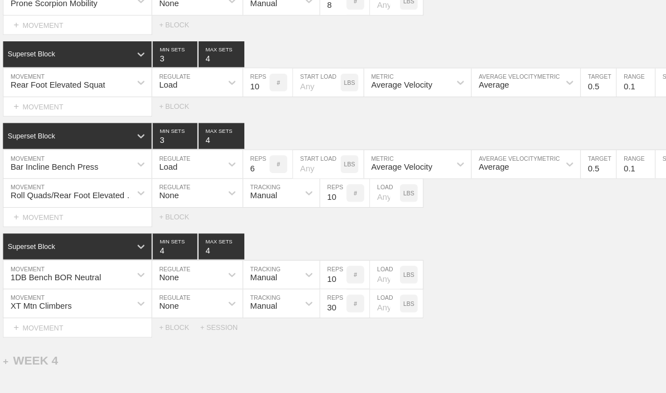
scroll to position [3038, 0]
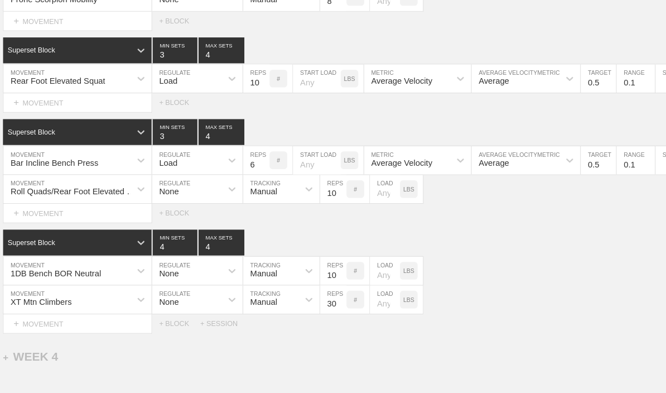
click at [40, 102] on div "+ MOVEMENT" at bounding box center [96, 98] width 142 height 18
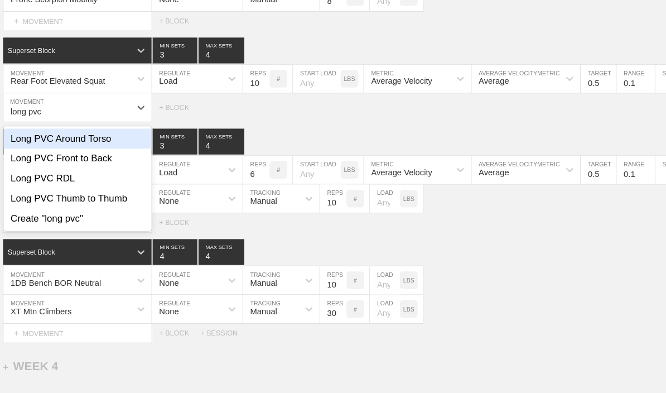
click at [53, 141] on div "Long PVC Around Torso" at bounding box center [95, 131] width 141 height 19
type input "long pvc"
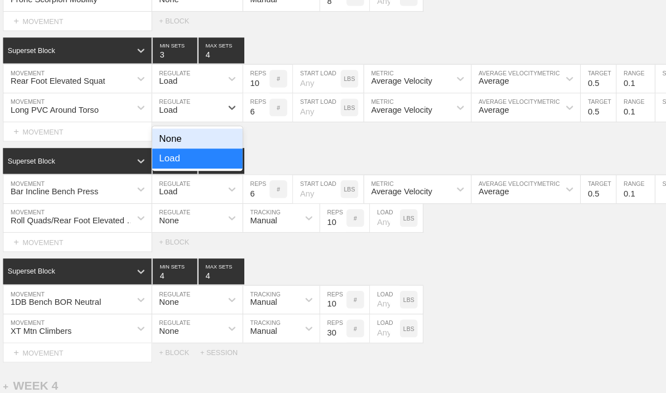
click at [184, 138] on div "None" at bounding box center [209, 131] width 86 height 19
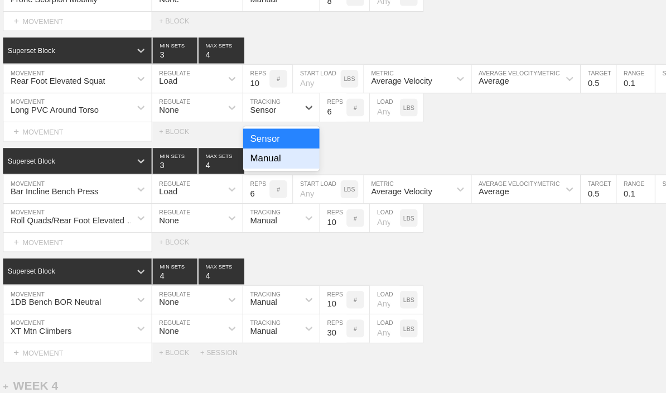
click at [253, 157] on div "Manual" at bounding box center [289, 150] width 73 height 19
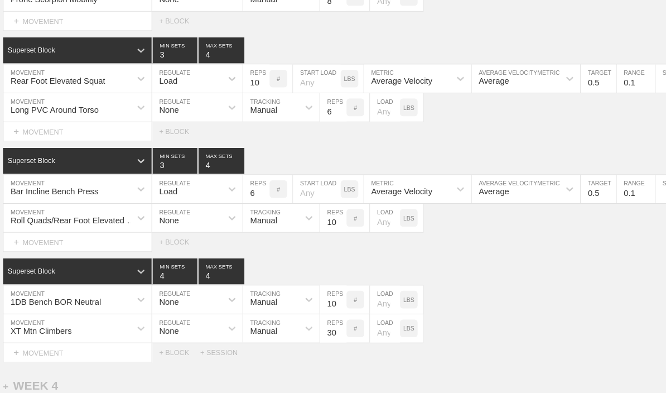
click at [326, 115] on input "6" at bounding box center [338, 102] width 25 height 27
type input "10"
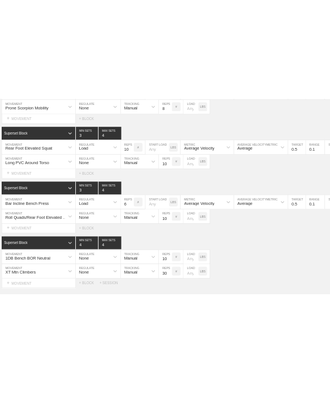
scroll to position [3159, 7]
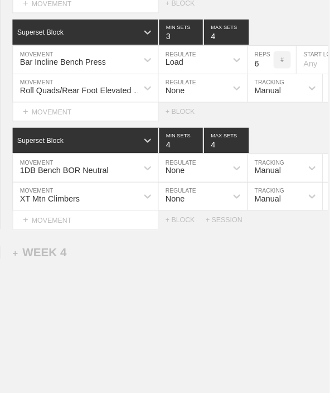
type textarea "x"
